Goal: Task Accomplishment & Management: Complete application form

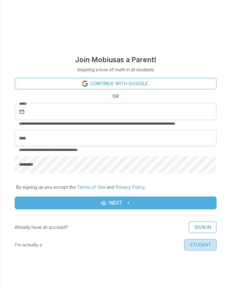
click at [203, 244] on button "Student" at bounding box center [201, 244] width 32 height 11
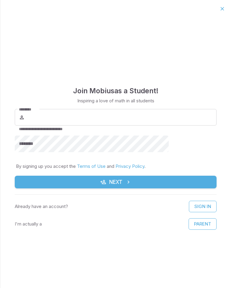
click at [189, 225] on button "Parent" at bounding box center [203, 223] width 28 height 11
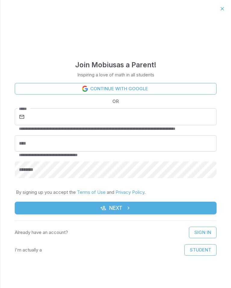
click at [166, 88] on link "Continue with Google" at bounding box center [116, 88] width 202 height 11
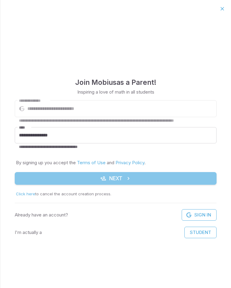
click at [177, 177] on button "Next" at bounding box center [116, 178] width 202 height 13
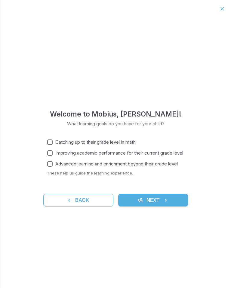
click at [175, 198] on button "Next" at bounding box center [153, 199] width 70 height 13
click at [132, 140] on span "Catching up to their grade level in math" at bounding box center [95, 142] width 80 height 7
click at [170, 202] on button "Next" at bounding box center [153, 199] width 70 height 13
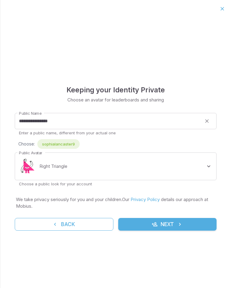
click at [208, 169] on body "**********" at bounding box center [115, 144] width 231 height 288
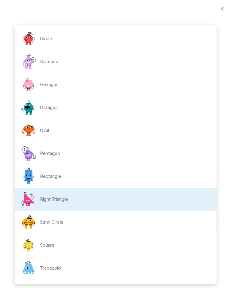
click at [141, 29] on li "Circle" at bounding box center [116, 38] width 202 height 23
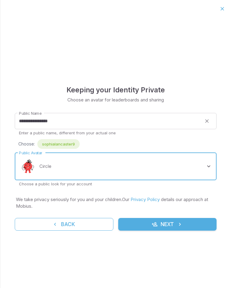
type input "**********"
click at [175, 219] on button "Next" at bounding box center [167, 224] width 99 height 13
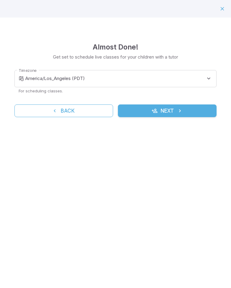
click at [46, 80] on body "**********" at bounding box center [115, 144] width 231 height 288
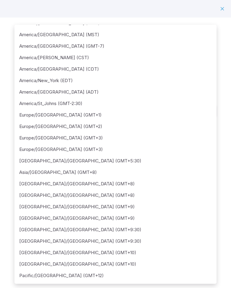
scroll to position [44, 0]
click at [29, 273] on li "Pacific/[GEOGRAPHIC_DATA] (GMT+12)" at bounding box center [115, 274] width 203 height 11
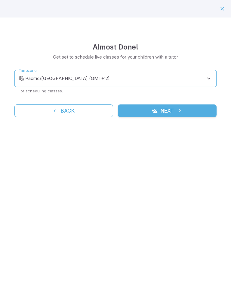
click at [207, 79] on body "**********" at bounding box center [115, 144] width 231 height 288
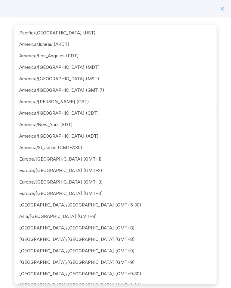
scroll to position [0, 0]
click at [154, 58] on li "America/Los_Angeles (PDT)" at bounding box center [115, 55] width 203 height 11
type input "**********"
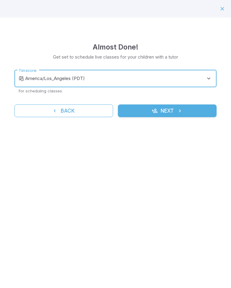
click at [198, 107] on button "Next" at bounding box center [167, 110] width 99 height 13
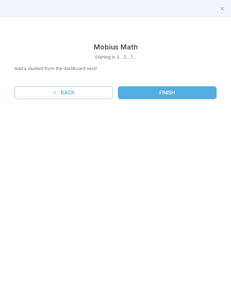
click at [96, 87] on button "Back" at bounding box center [63, 92] width 99 height 13
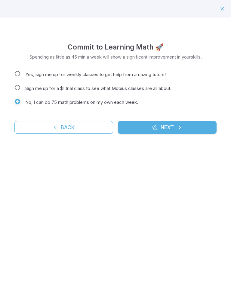
click at [193, 127] on button "Next" at bounding box center [167, 127] width 99 height 13
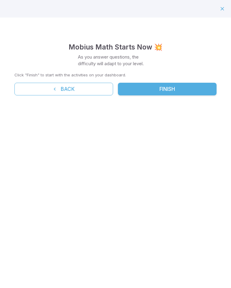
click at [206, 89] on button "Finish" at bounding box center [167, 89] width 99 height 13
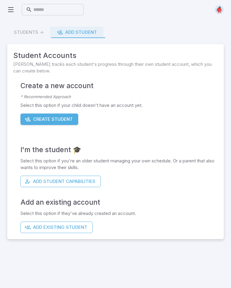
click at [31, 180] on button "Add Student Capabilities" at bounding box center [60, 180] width 80 height 11
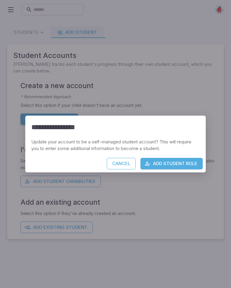
click at [183, 161] on button "Add Student Role" at bounding box center [172, 163] width 62 height 11
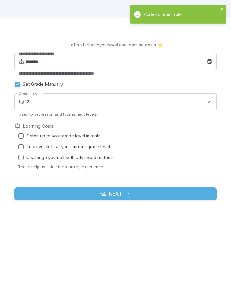
click at [210, 98] on body "**********" at bounding box center [115, 193] width 231 height 386
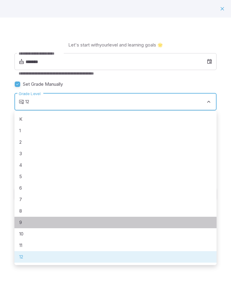
click at [20, 223] on li "9" at bounding box center [115, 221] width 203 height 11
type input "*"
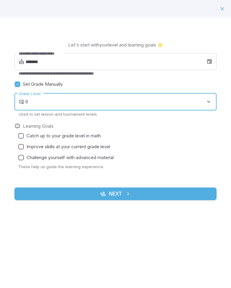
click at [193, 60] on input "*******" at bounding box center [117, 61] width 182 height 17
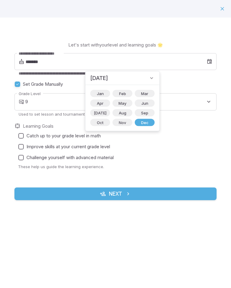
click at [102, 101] on span "Apr" at bounding box center [100, 103] width 14 height 6
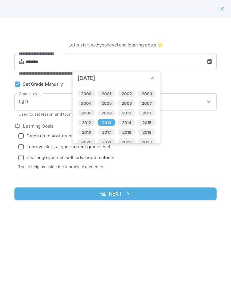
click at [146, 112] on span "2011" at bounding box center [147, 113] width 15 height 6
type input "*******"
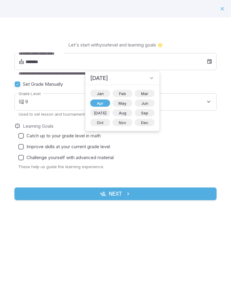
click at [177, 118] on div "**********" at bounding box center [115, 114] width 203 height 123
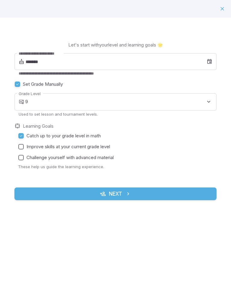
click at [39, 196] on button "Next" at bounding box center [115, 193] width 203 height 13
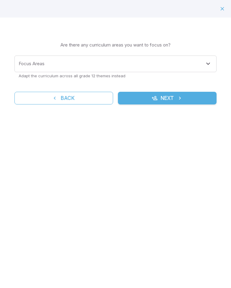
click at [209, 61] on icon "Open" at bounding box center [208, 63] width 7 height 7
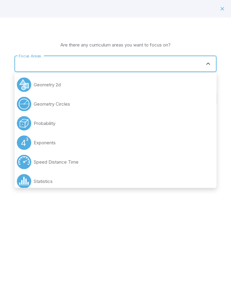
click at [208, 32] on div "Learning Focus 🔎 Are there any curriculum areas you want to focus on? Focus Are…" at bounding box center [115, 67] width 231 height 101
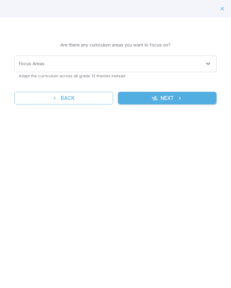
click at [203, 96] on button "Next" at bounding box center [167, 98] width 99 height 13
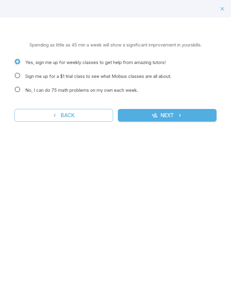
click at [12, 93] on label "No, I can do 75 math problems on my own each week." at bounding box center [112, 90] width 200 height 9
click at [191, 114] on button "Next" at bounding box center [167, 115] width 99 height 13
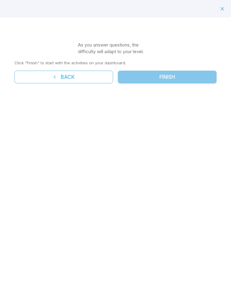
click at [197, 77] on button "Finish" at bounding box center [167, 77] width 99 height 13
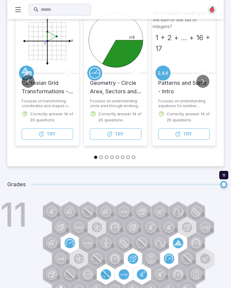
scroll to position [82, 0]
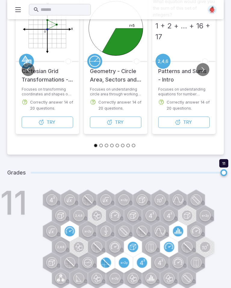
type input "**"
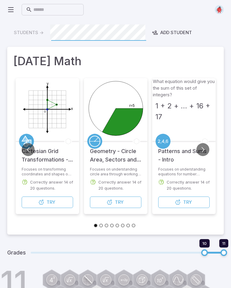
scroll to position [0, 0]
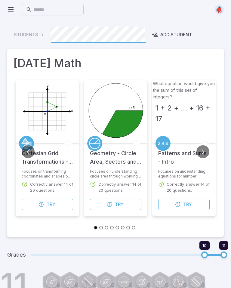
click at [38, 204] on button "Try Unit" at bounding box center [48, 203] width 52 height 11
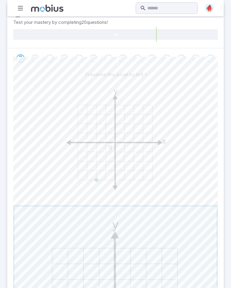
scroll to position [101, 0]
click at [106, 180] on icon "y x 0" at bounding box center [115, 140] width 121 height 121
click at [105, 174] on icon "y x 0" at bounding box center [115, 140] width 121 height 121
click at [106, 171] on icon at bounding box center [106, 142] width 0 height 75
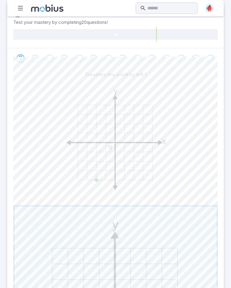
click at [124, 177] on icon "y x 0" at bounding box center [115, 140] width 121 height 121
click at [125, 175] on icon "y x 0" at bounding box center [115, 140] width 121 height 121
click at [125, 174] on icon "y x 0" at bounding box center [115, 140] width 121 height 121
click at [97, 167] on icon "y x 0" at bounding box center [115, 140] width 121 height 121
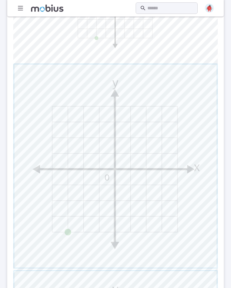
scroll to position [243, 0]
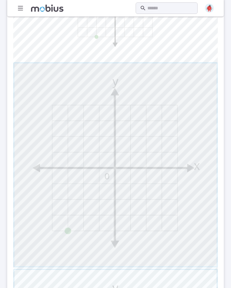
click at [87, 225] on span "button" at bounding box center [115, 165] width 203 height 203
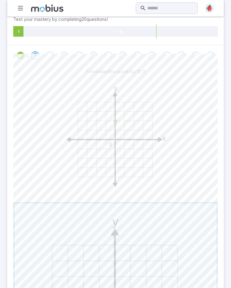
scroll to position [103, 0]
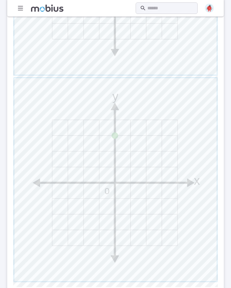
click at [184, 187] on span "button" at bounding box center [115, 179] width 203 height 203
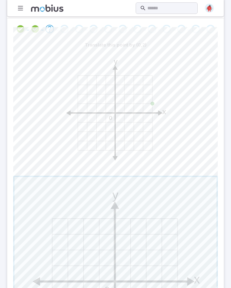
scroll to position [129, 0]
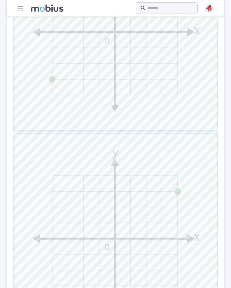
click at [175, 215] on span "button" at bounding box center [115, 235] width 203 height 203
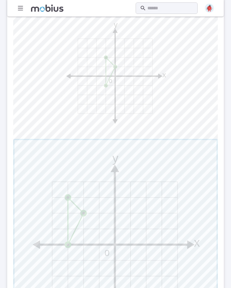
scroll to position [166, 0]
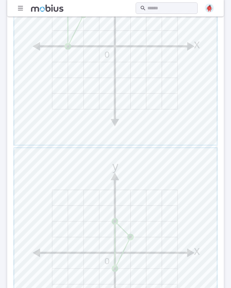
click at [179, 211] on span "button" at bounding box center [115, 249] width 203 height 203
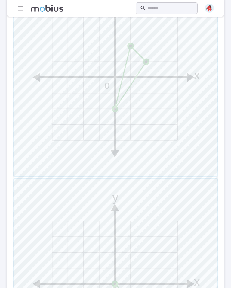
scroll to position [330, 0]
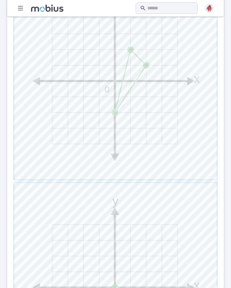
click at [196, 157] on span "button" at bounding box center [115, 77] width 203 height 203
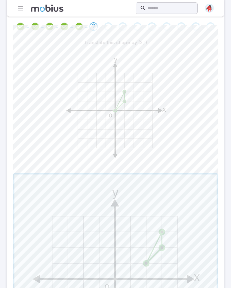
scroll to position [137, 0]
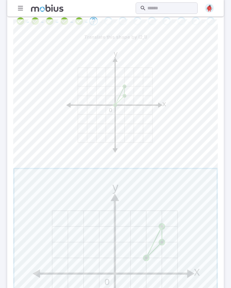
click at [178, 219] on span "button" at bounding box center [115, 270] width 203 height 203
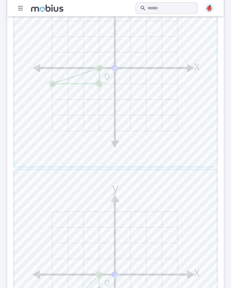
scroll to position [343, 0]
click at [162, 200] on span "button" at bounding box center [115, 271] width 203 height 203
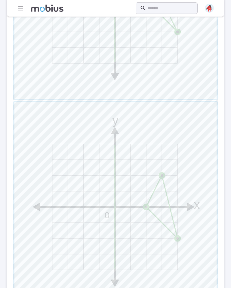
scroll to position [420, 0]
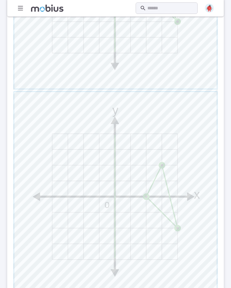
click at [167, 201] on span "button" at bounding box center [115, 193] width 203 height 203
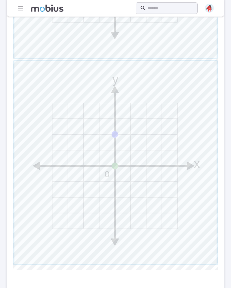
scroll to position [451, 0]
click at [177, 161] on span "button" at bounding box center [115, 162] width 203 height 203
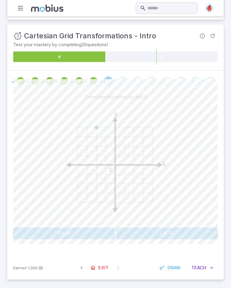
scroll to position [68, 0]
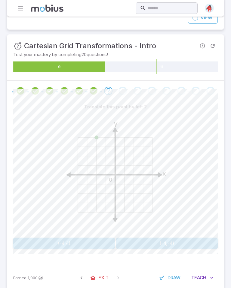
click at [189, 239] on button "(-4,-4)" at bounding box center [167, 242] width 102 height 11
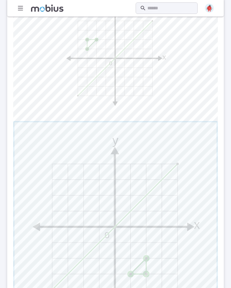
click at [164, 259] on span "button" at bounding box center [115, 223] width 203 height 203
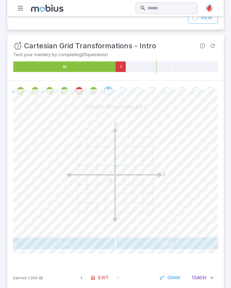
click at [176, 241] on button "(-2,1)" at bounding box center [167, 242] width 102 height 11
click at [186, 239] on button "(2,1)" at bounding box center [167, 242] width 102 height 11
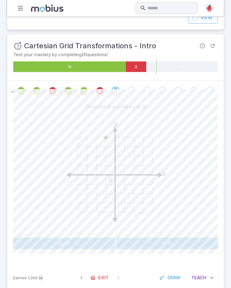
click at [107, 244] on button "(4,-1)" at bounding box center [64, 242] width 102 height 11
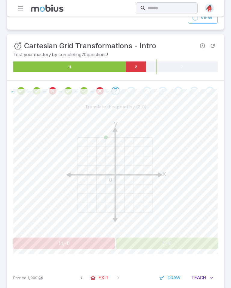
click at [171, 243] on button "(1,4)" at bounding box center [167, 242] width 102 height 11
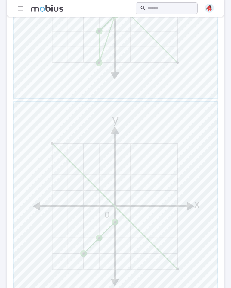
scroll to position [412, 0]
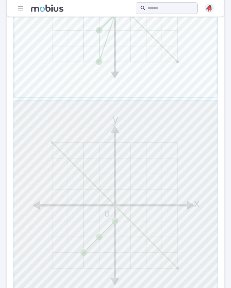
click at [175, 195] on span "button" at bounding box center [115, 202] width 203 height 203
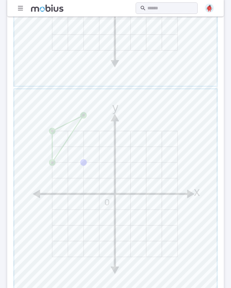
scroll to position [423, 0]
click at [164, 203] on span "button" at bounding box center [115, 191] width 203 height 203
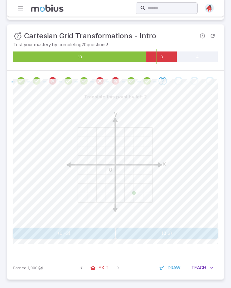
scroll to position [68, 0]
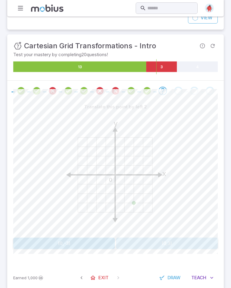
click at [178, 241] on button "(0,3)" at bounding box center [167, 242] width 102 height 11
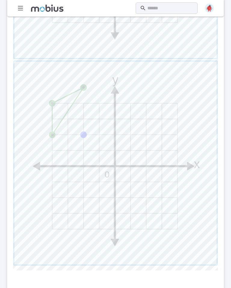
scroll to position [467, 0]
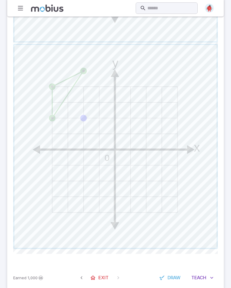
click at [183, 173] on span "button" at bounding box center [115, 146] width 203 height 203
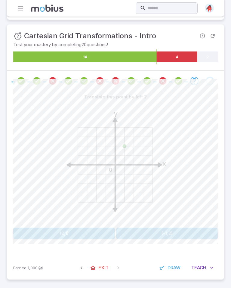
scroll to position [68, 0]
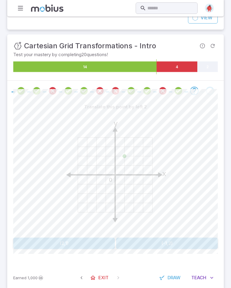
click at [179, 243] on button "(-1,2)" at bounding box center [167, 242] width 102 height 11
click at [182, 242] on button "(3,2)" at bounding box center [167, 242] width 102 height 11
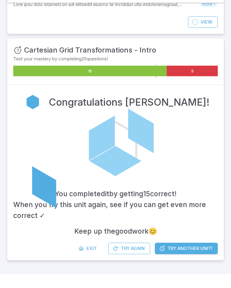
scroll to position [33, 0]
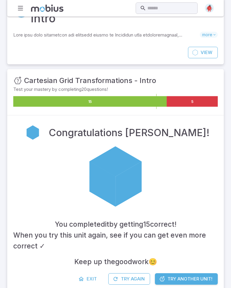
click at [192, 275] on span "Try Another Unit!" at bounding box center [190, 278] width 45 height 7
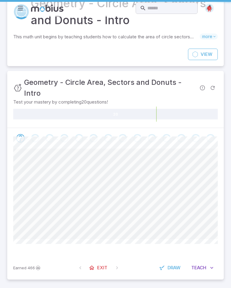
scroll to position [0, 0]
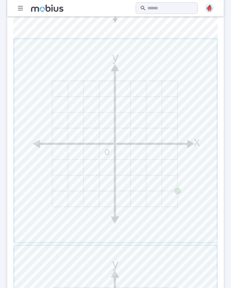
click at [192, 196] on span "button" at bounding box center [115, 140] width 203 height 203
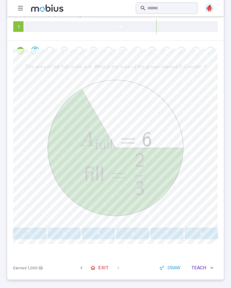
scroll to position [109, 0]
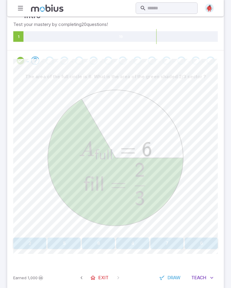
click at [24, 243] on button "2" at bounding box center [29, 242] width 33 height 11
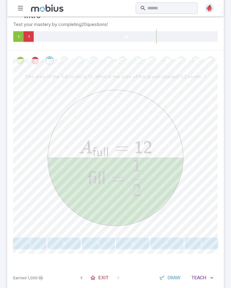
click at [104, 244] on button "6" at bounding box center [98, 242] width 33 height 11
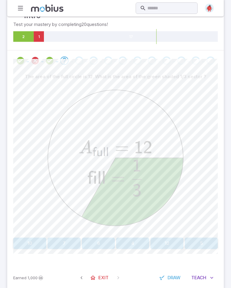
click at [140, 244] on button "4" at bounding box center [132, 242] width 33 height 11
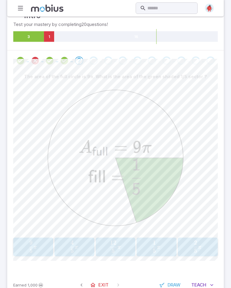
click at [78, 245] on span "π" at bounding box center [77, 247] width 4 height 6
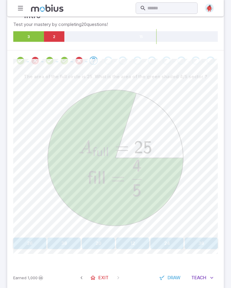
click at [107, 241] on button "20" at bounding box center [98, 242] width 33 height 11
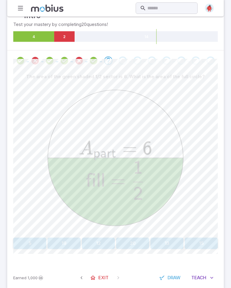
click at [103, 244] on button "12" at bounding box center [98, 242] width 33 height 11
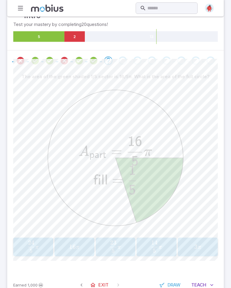
click at [123, 245] on span "5 23 ​ π" at bounding box center [116, 246] width 34 height 12
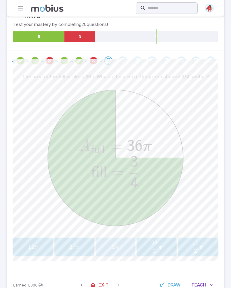
click at [120, 250] on span "2 π" at bounding box center [116, 247] width 36 height 8
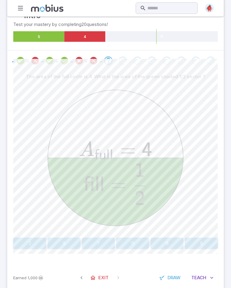
click at [39, 237] on button "2" at bounding box center [29, 242] width 33 height 11
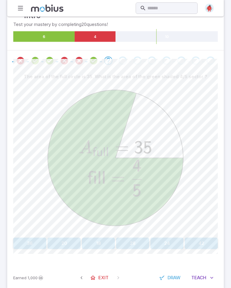
click at [139, 243] on button "28" at bounding box center [132, 242] width 33 height 11
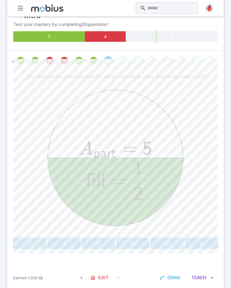
click at [204, 192] on div at bounding box center [115, 158] width 205 height 153
click at [73, 243] on button "3" at bounding box center [64, 242] width 33 height 11
click at [170, 241] on button "2" at bounding box center [167, 242] width 33 height 11
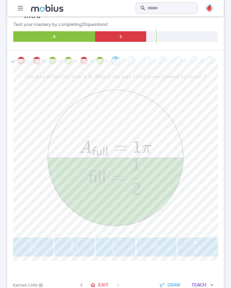
click at [32, 255] on button "1 2 π \frac{1}{2}\pi 2 1 ​ π" at bounding box center [33, 246] width 40 height 19
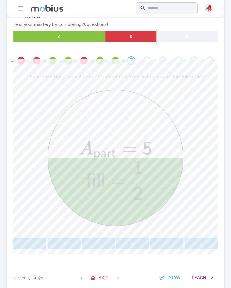
click at [136, 243] on button "10" at bounding box center [132, 242] width 33 height 11
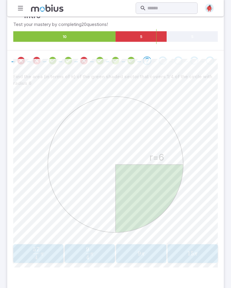
click at [100, 253] on span "4 9 ​ π" at bounding box center [89, 253] width 43 height 12
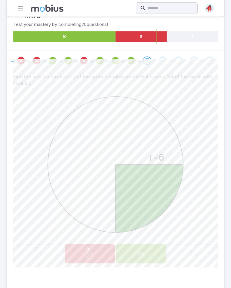
click at [203, 198] on div "r=6" at bounding box center [115, 165] width 205 height 153
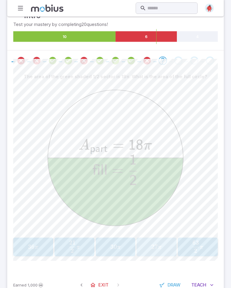
click at [162, 243] on span "27 π" at bounding box center [157, 247] width 36 height 8
click at [200, 202] on div at bounding box center [115, 158] width 205 height 153
click at [23, 247] on span "2 21 ​ π" at bounding box center [33, 246] width 34 height 12
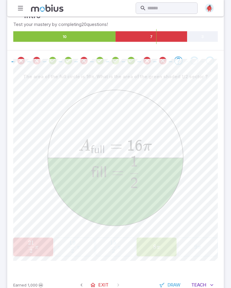
click at [202, 195] on div at bounding box center [115, 158] width 205 height 153
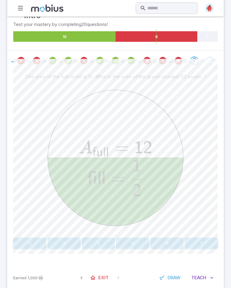
click at [174, 242] on button "6" at bounding box center [167, 242] width 33 height 11
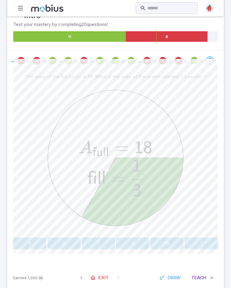
click at [172, 239] on button "15" at bounding box center [167, 242] width 33 height 11
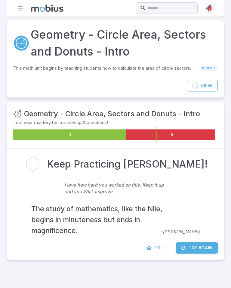
scroll to position [0, 0]
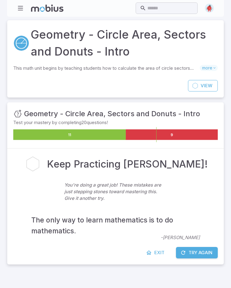
click at [157, 254] on span "Exit" at bounding box center [160, 252] width 10 height 7
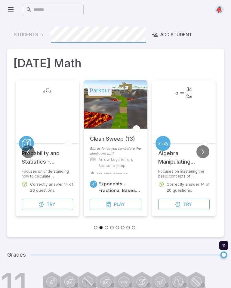
click at [206, 153] on button "Go to next slide" at bounding box center [203, 151] width 13 height 13
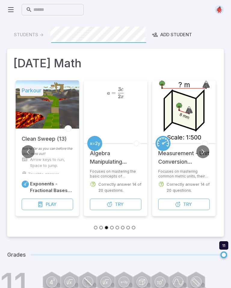
click at [206, 153] on button "Go to next slide" at bounding box center [203, 151] width 13 height 13
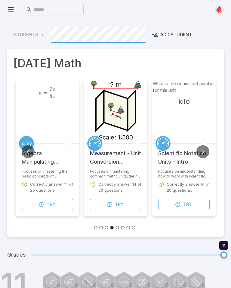
click at [206, 153] on button "Go to next slide" at bounding box center [203, 151] width 13 height 13
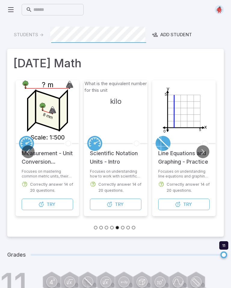
click at [205, 153] on button "Go to next slide" at bounding box center [203, 151] width 13 height 13
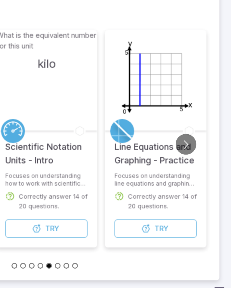
click at [197, 145] on button "Go to next slide" at bounding box center [203, 151] width 13 height 13
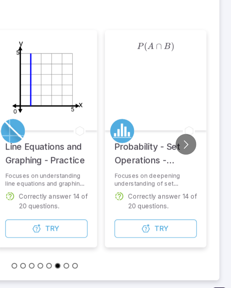
click at [153, 143] on div "Probability - Set Operations - Practice" at bounding box center [185, 156] width 64 height 26
click at [132, 95] on div "Parkour Clean Sweep (13) Run as far as you can before the clock runs out! Arrow…" at bounding box center [115, 157] width 217 height 159
click at [197, 145] on button "Go to next slide" at bounding box center [203, 151] width 13 height 13
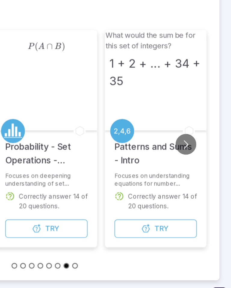
click at [197, 145] on button "Go to next slide" at bounding box center [203, 151] width 13 height 13
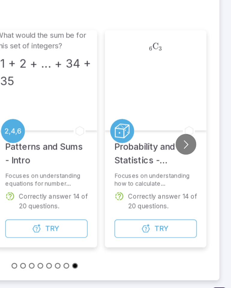
click at [197, 145] on button "Go to next slide" at bounding box center [203, 151] width 13 height 13
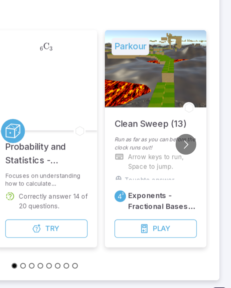
click at [197, 145] on button "Go to next slide" at bounding box center [203, 151] width 13 height 13
click at [113, 224] on ul at bounding box center [115, 227] width 205 height 7
click at [115, 224] on ul at bounding box center [115, 227] width 205 height 7
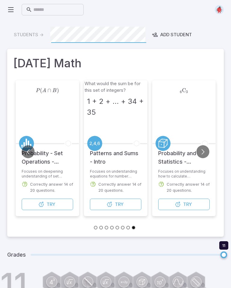
click at [205, 150] on button "Go to next slide" at bounding box center [203, 151] width 13 height 13
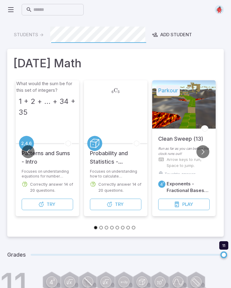
click at [206, 152] on button "Go to next slide" at bounding box center [203, 151] width 13 height 13
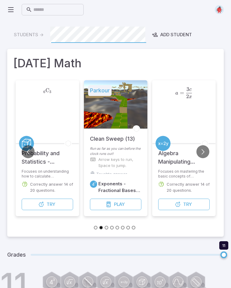
click at [208, 151] on button "Go to next slide" at bounding box center [203, 151] width 13 height 13
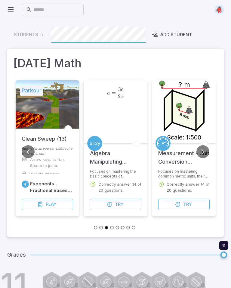
click at [209, 151] on button "Go to next slide" at bounding box center [203, 151] width 13 height 13
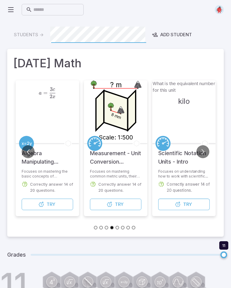
click at [209, 151] on button "Go to next slide" at bounding box center [203, 151] width 13 height 13
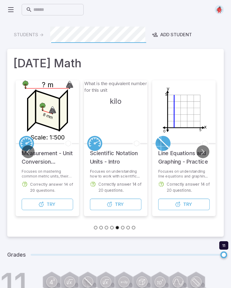
click at [210, 150] on h5 "Line Equations and Graphing - Practice" at bounding box center [185, 157] width 52 height 17
click at [208, 149] on button "Go to next slide" at bounding box center [203, 151] width 13 height 13
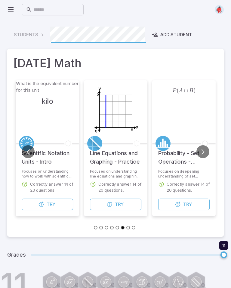
click at [205, 150] on button "Go to next slide" at bounding box center [203, 151] width 13 height 13
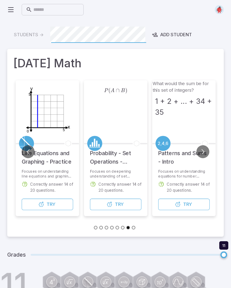
click at [207, 151] on button "Go to next slide" at bounding box center [203, 151] width 13 height 13
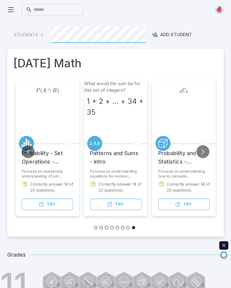
click at [208, 152] on button "Go to next slide" at bounding box center [203, 151] width 13 height 13
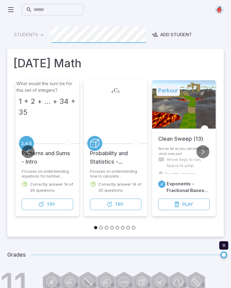
click at [207, 152] on button "Go to next slide" at bounding box center [203, 151] width 13 height 13
